Goal: Task Accomplishment & Management: Use online tool/utility

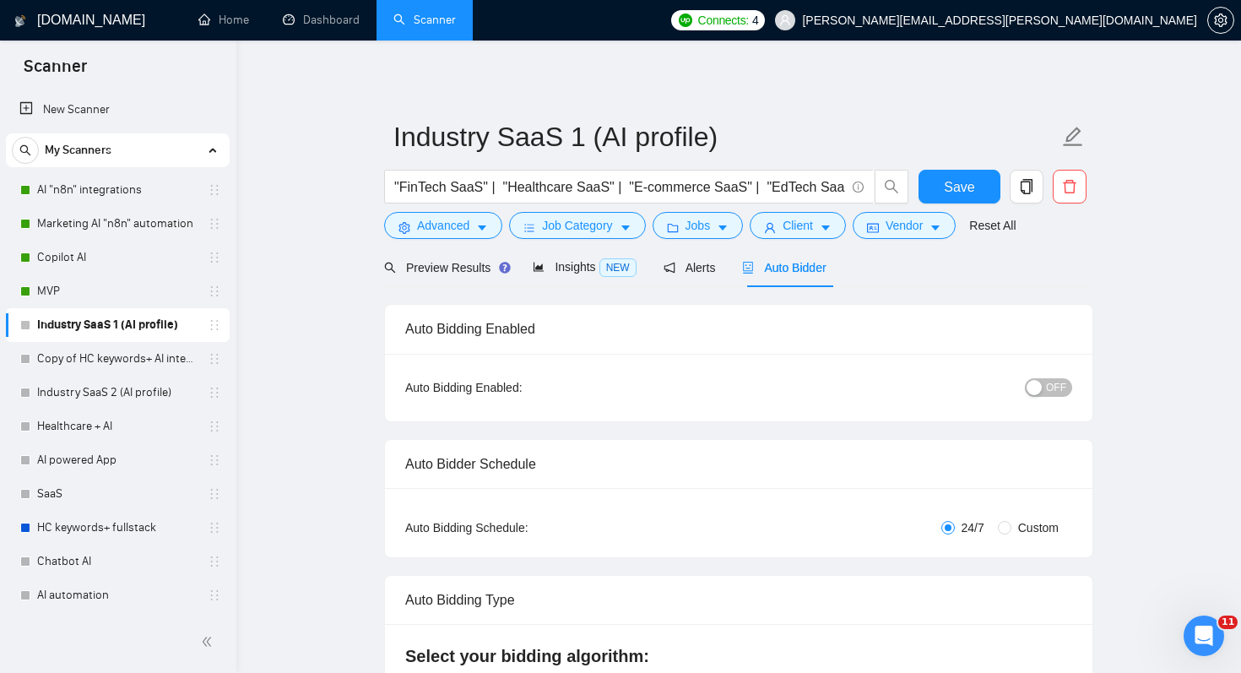
scroll to position [3, 0]
click at [68, 495] on link "SaaS" at bounding box center [117, 494] width 160 height 34
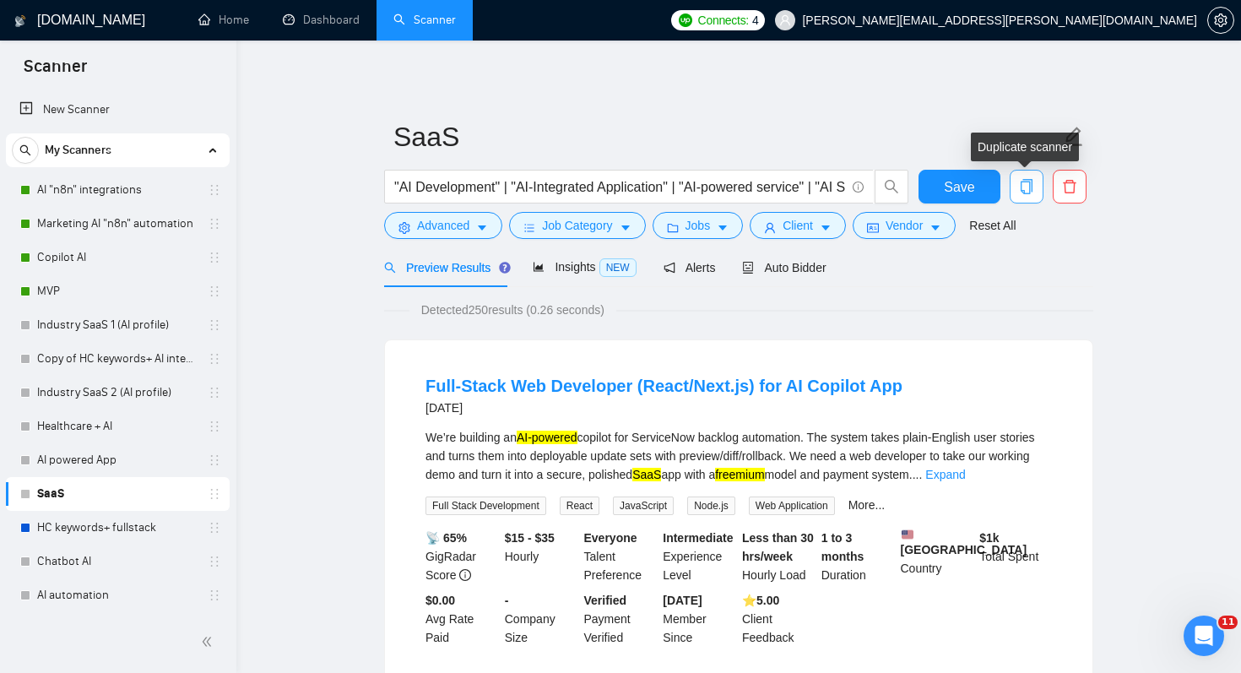
click at [1019, 182] on icon "copy" at bounding box center [1026, 186] width 15 height 15
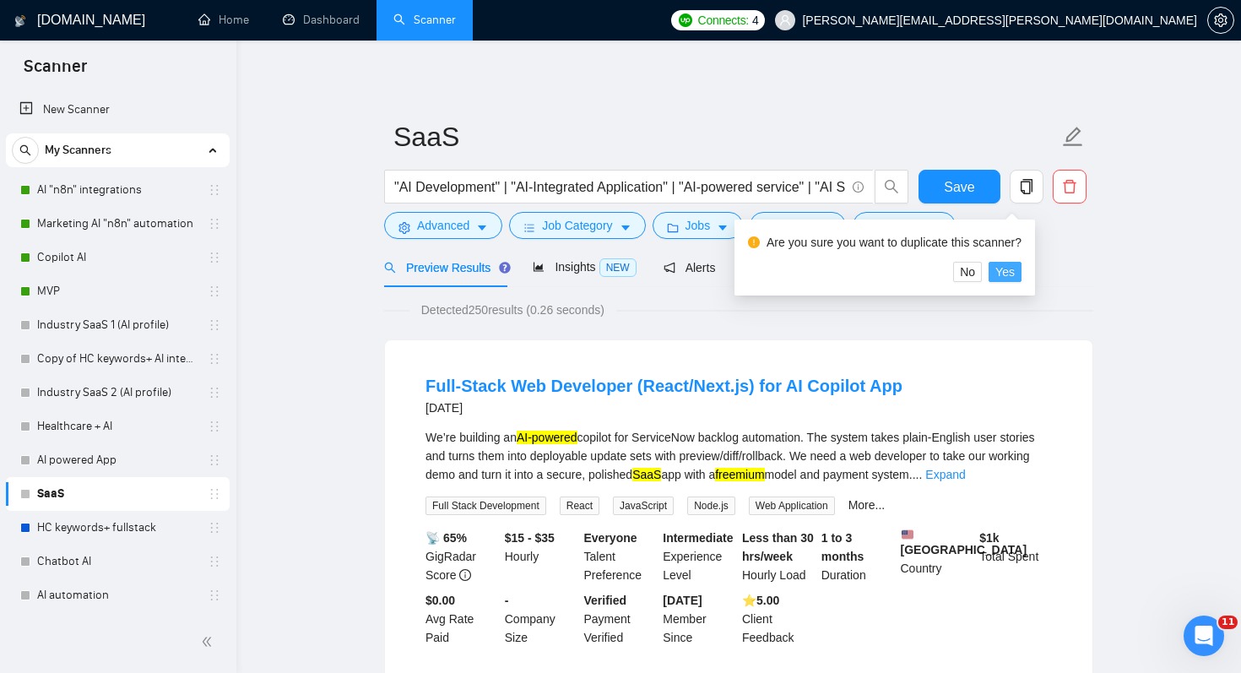
click at [1015, 277] on span "Yes" at bounding box center [1004, 272] width 19 height 19
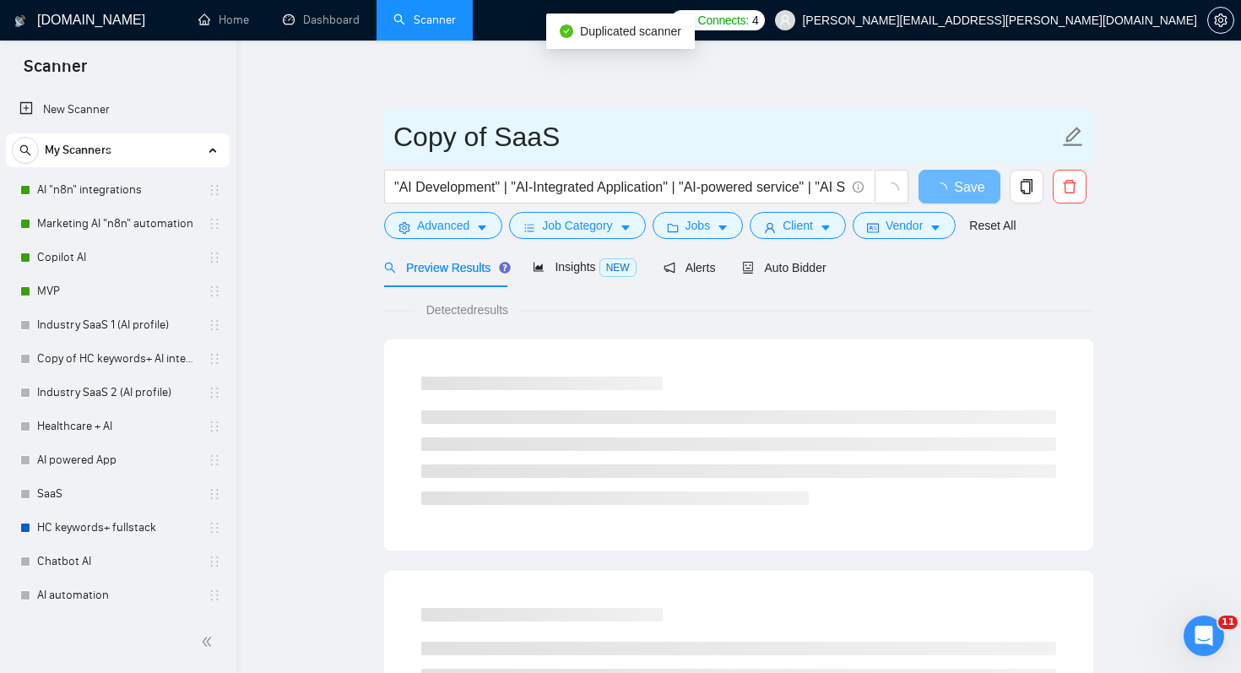
click at [555, 137] on input "Copy of SaaS" at bounding box center [725, 137] width 665 height 42
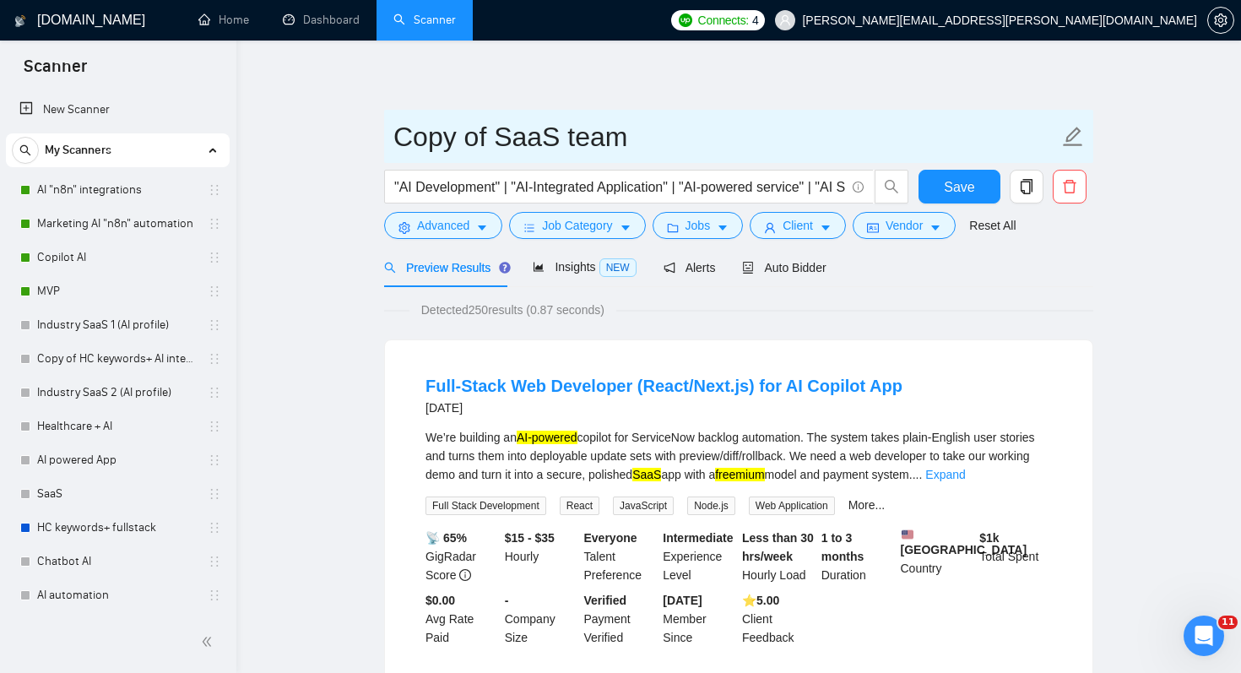
drag, startPoint x: 460, startPoint y: 139, endPoint x: 272, endPoint y: 139, distance: 188.3
click at [491, 138] on input "Team of SaaS team" at bounding box center [725, 137] width 665 height 42
click at [619, 143] on input "Team /SaaS team" at bounding box center [725, 137] width 665 height 42
type input "Team /SaaS/"
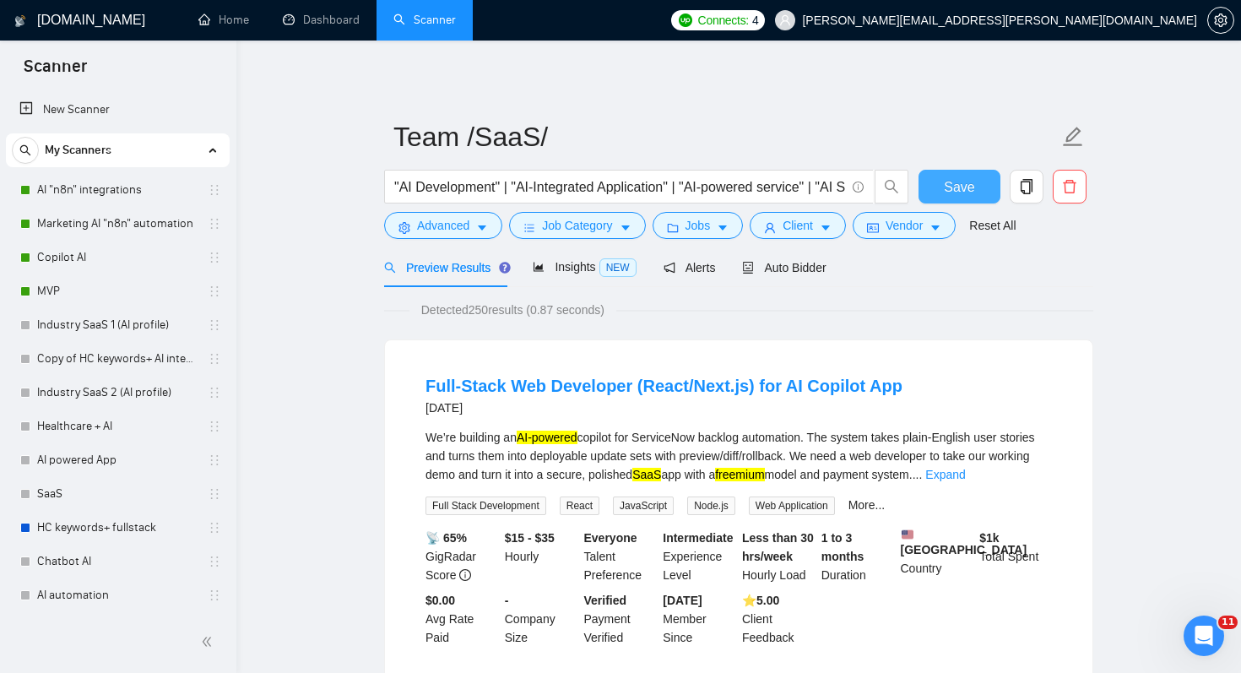
click at [973, 189] on span "Save" at bounding box center [959, 186] width 30 height 21
